Goal: Task Accomplishment & Management: Use online tool/utility

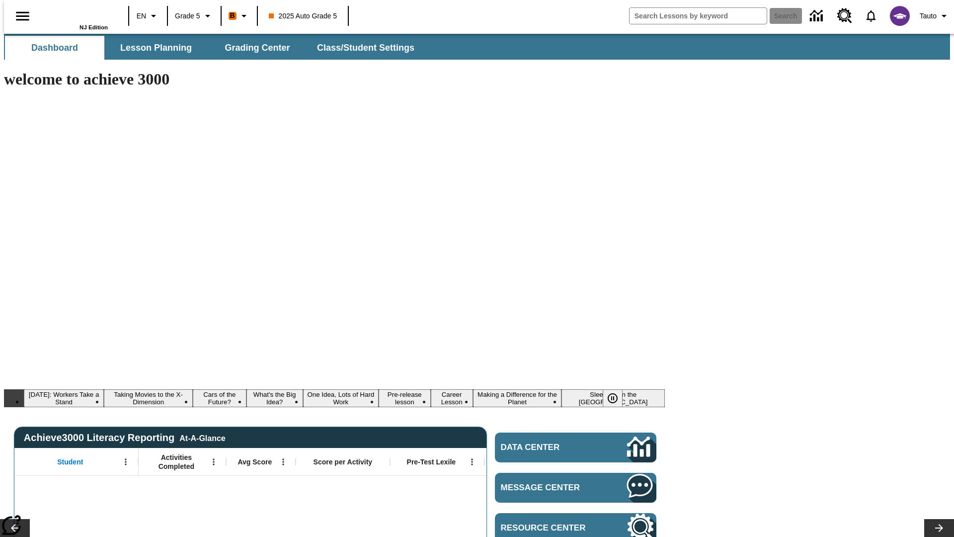
type input "-1"
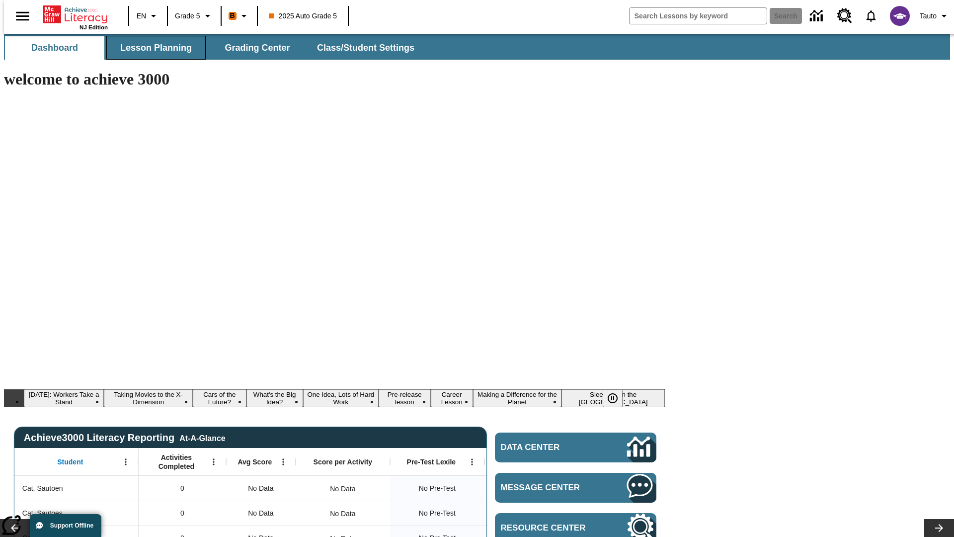
click at [152, 48] on span "Lesson Planning" at bounding box center [156, 47] width 72 height 11
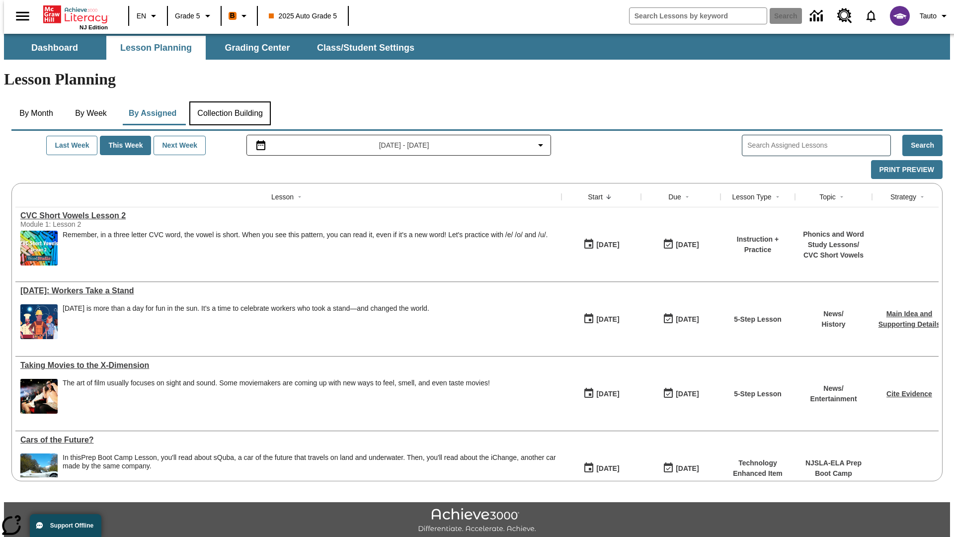
click at [230, 101] on button "Collection Building" at bounding box center [229, 113] width 81 height 24
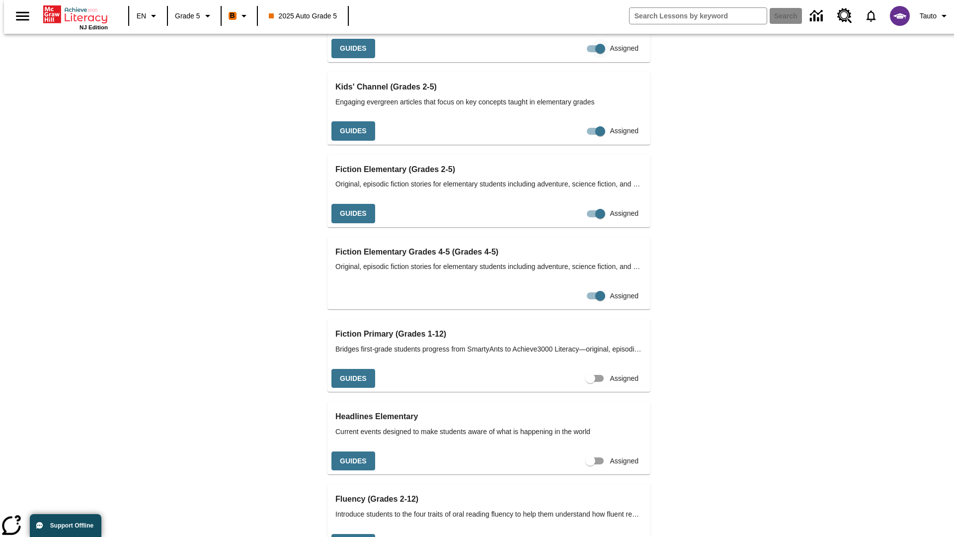
click at [572, 58] on input "Assigned" at bounding box center [600, 48] width 57 height 19
checkbox input "false"
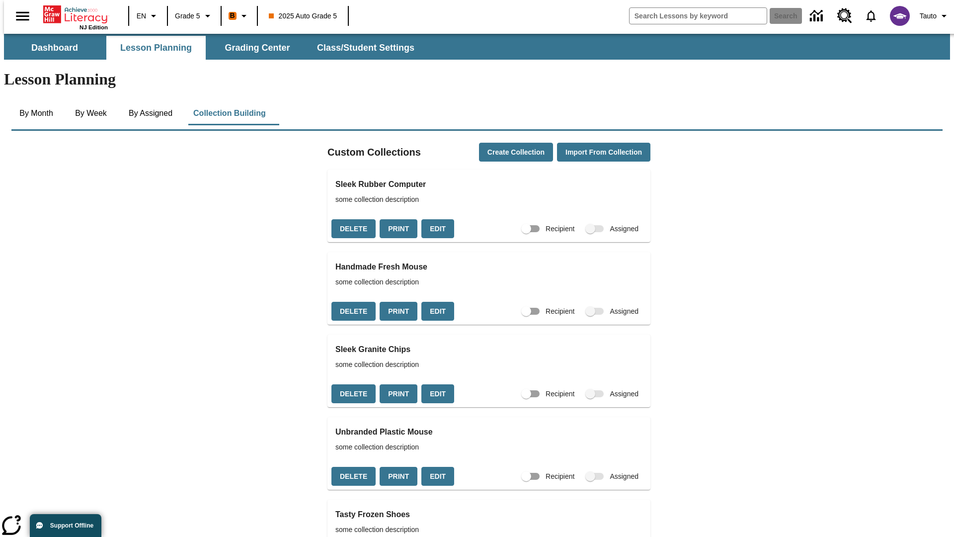
scroll to position [2096, 0]
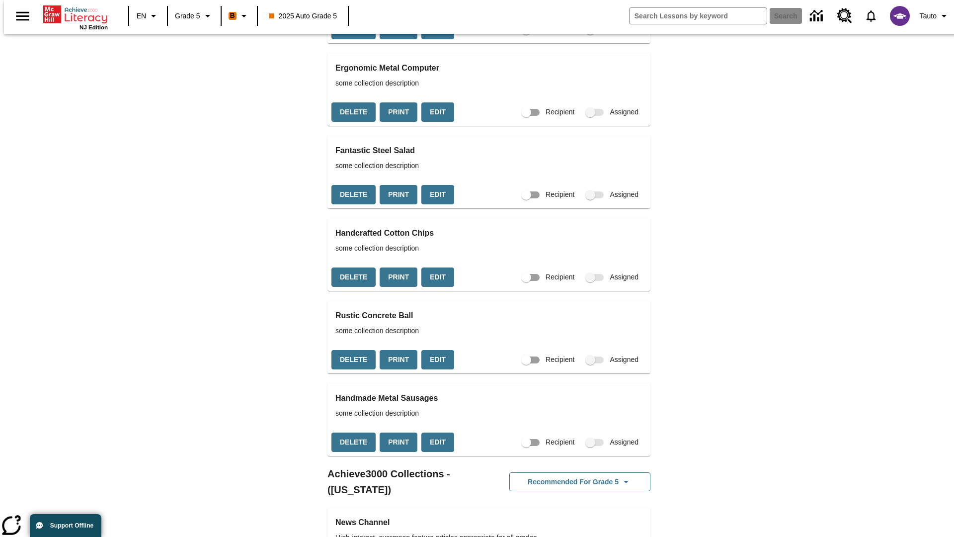
checkbox input "true"
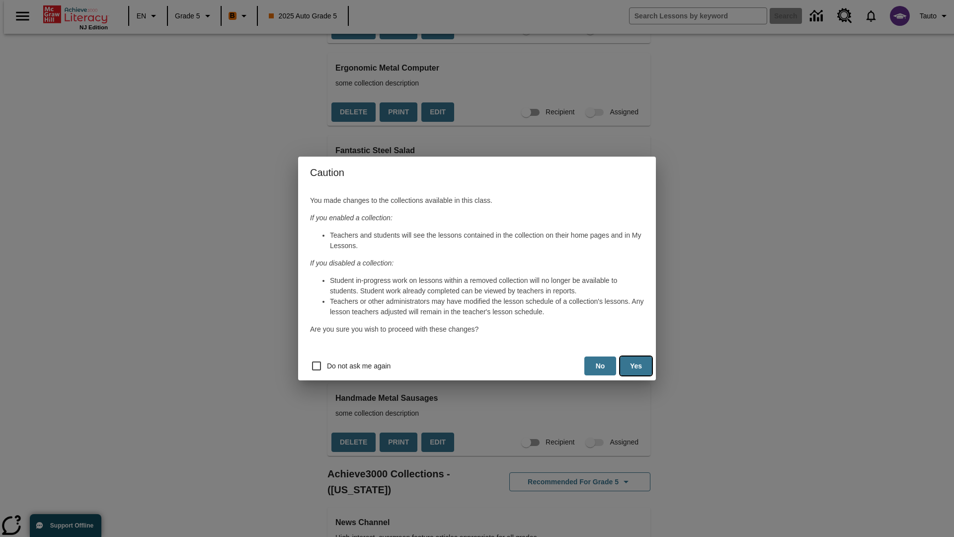
click at [636, 366] on button "Yes" at bounding box center [636, 365] width 32 height 19
